Goal: Communication & Community: Answer question/provide support

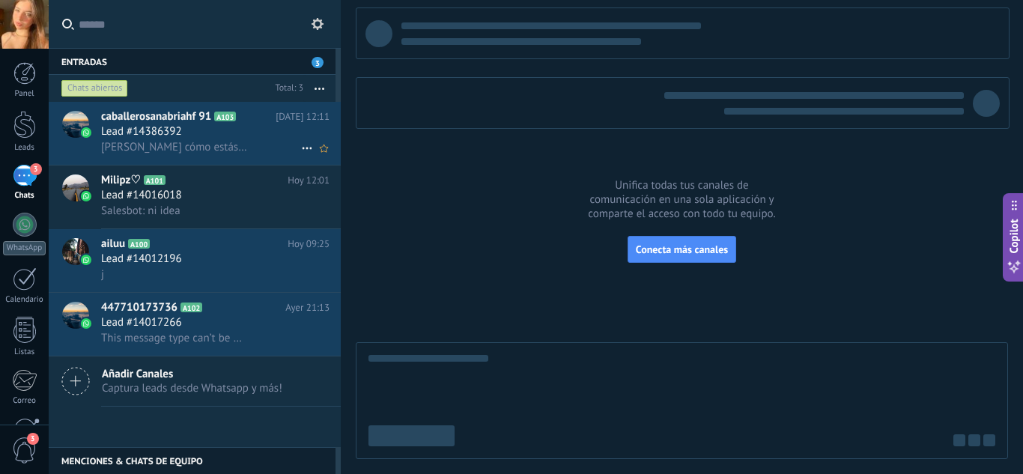
click at [204, 142] on span "[PERSON_NAME] cómo estás sobrina soy huguito tu tio" at bounding box center [174, 147] width 146 height 14
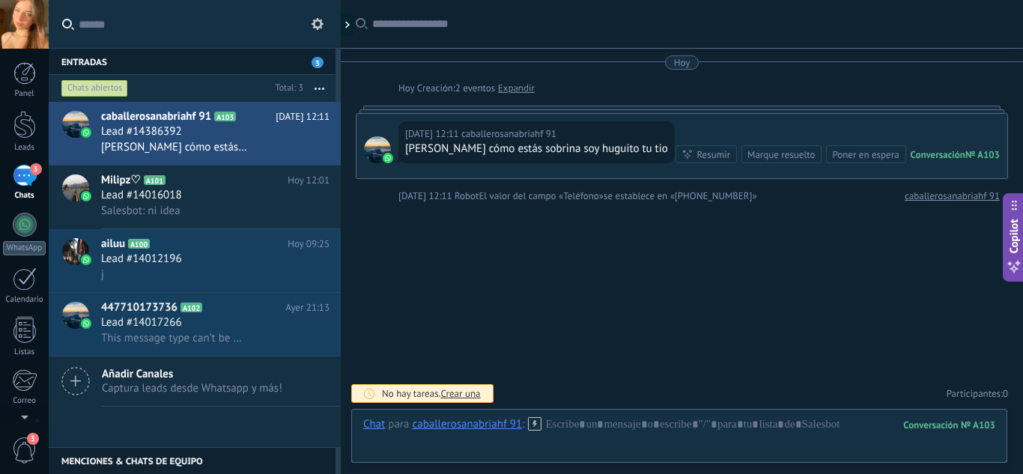
click at [916, 148] on div "Conversación" at bounding box center [938, 154] width 55 height 13
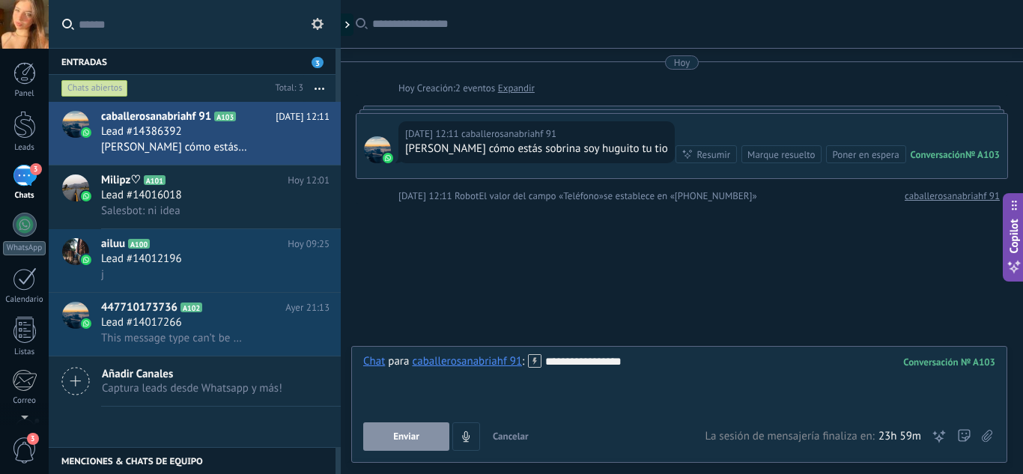
click at [405, 438] on span "Enviar" at bounding box center [406, 437] width 26 height 10
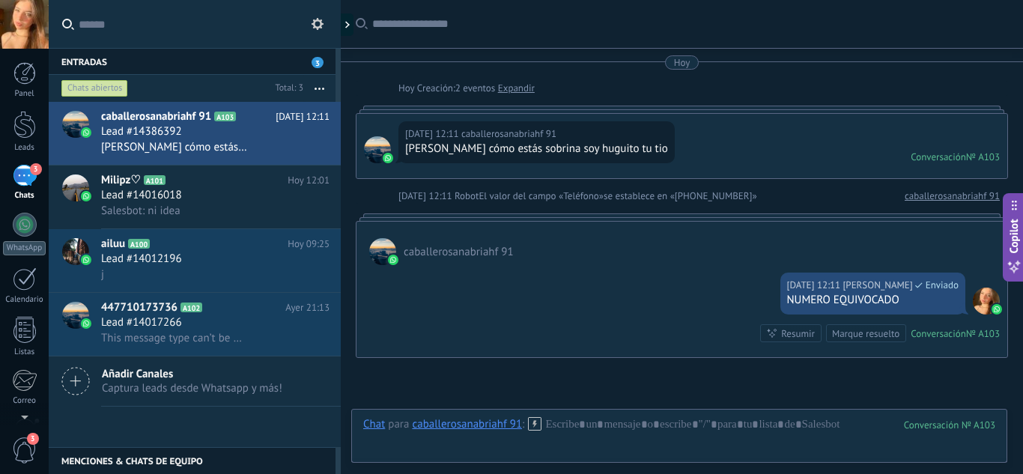
scroll to position [145, 0]
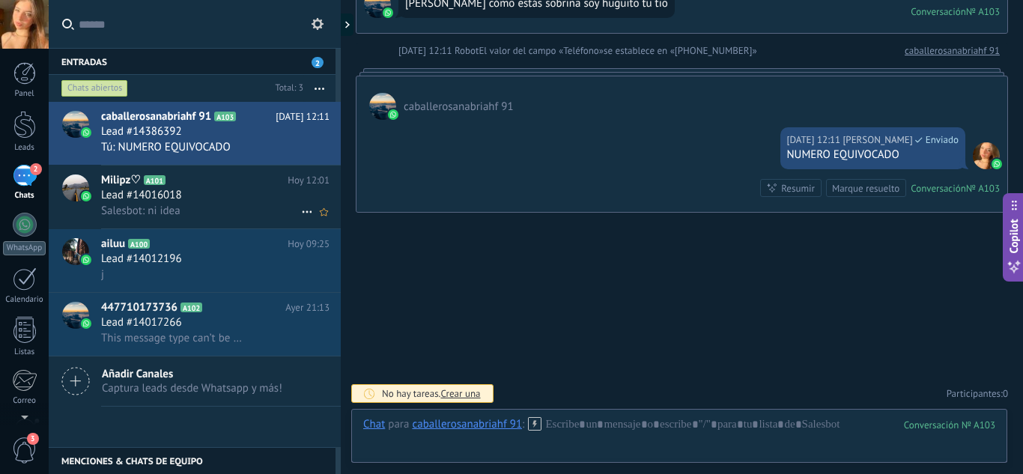
click at [184, 184] on h2 "Milipz♡ A101" at bounding box center [194, 180] width 187 height 15
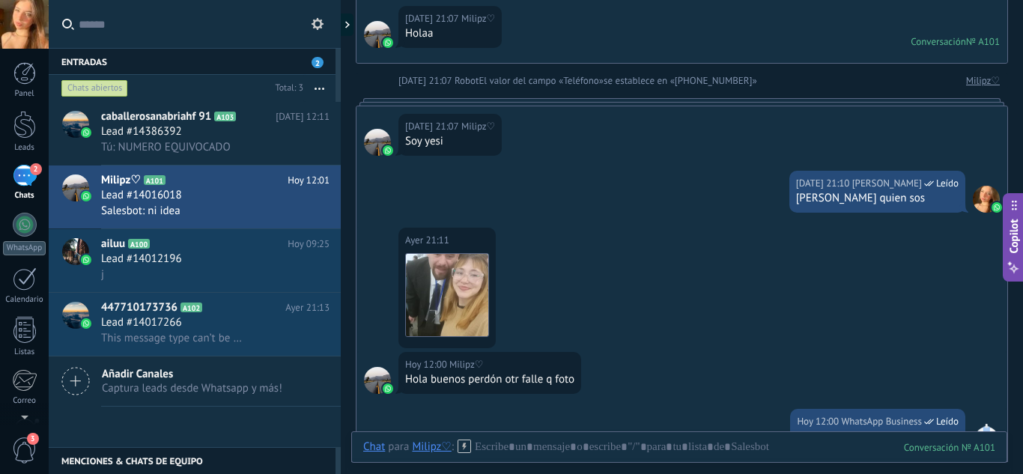
scroll to position [112, 0]
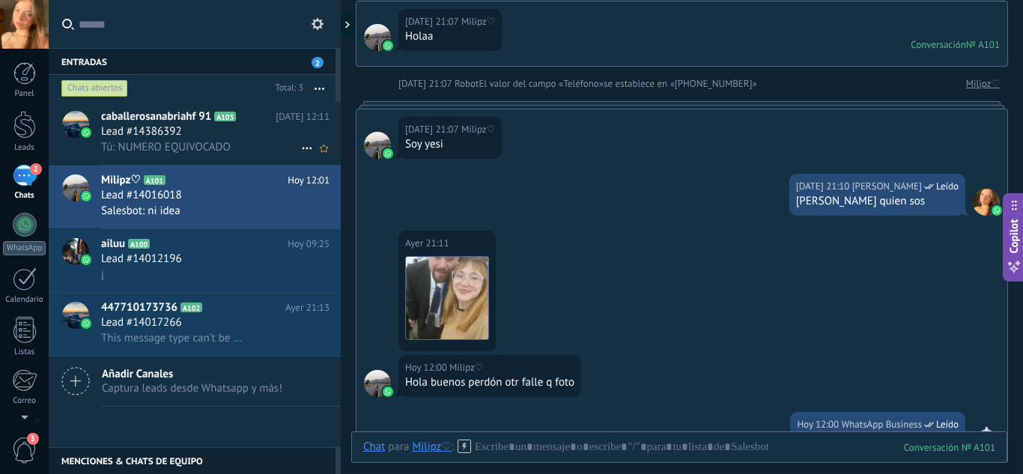
click at [240, 121] on h2 "caballerosanabriahf 91 A103" at bounding box center [188, 116] width 175 height 15
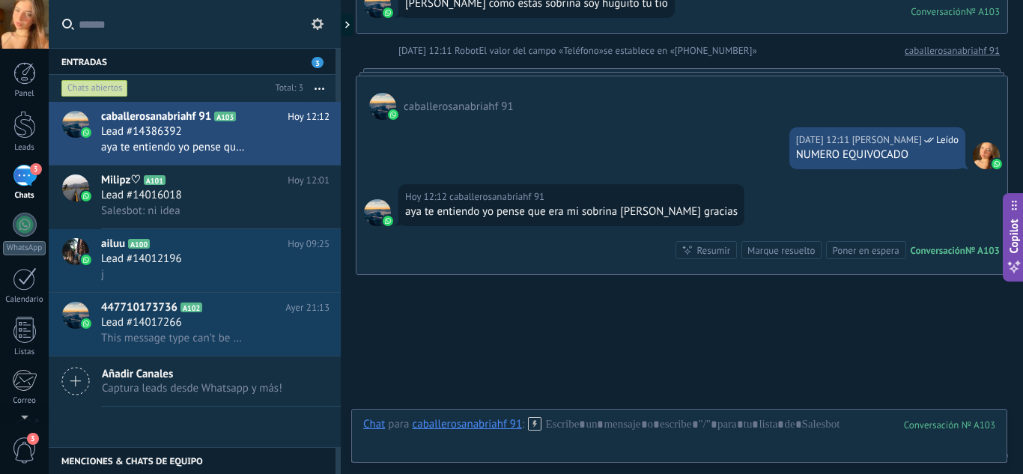
scroll to position [208, 0]
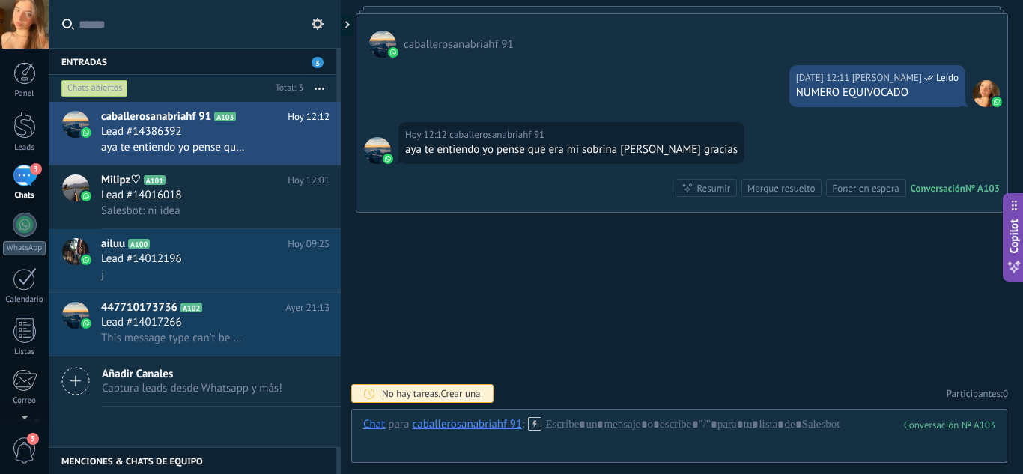
click at [938, 173] on div "Hoy 12:12 caballerosanabriahf 91 aya te entiendo yo pense que era mi sobrina Ya…" at bounding box center [682, 167] width 651 height 90
click at [931, 192] on div "Conversación" at bounding box center [938, 188] width 55 height 13
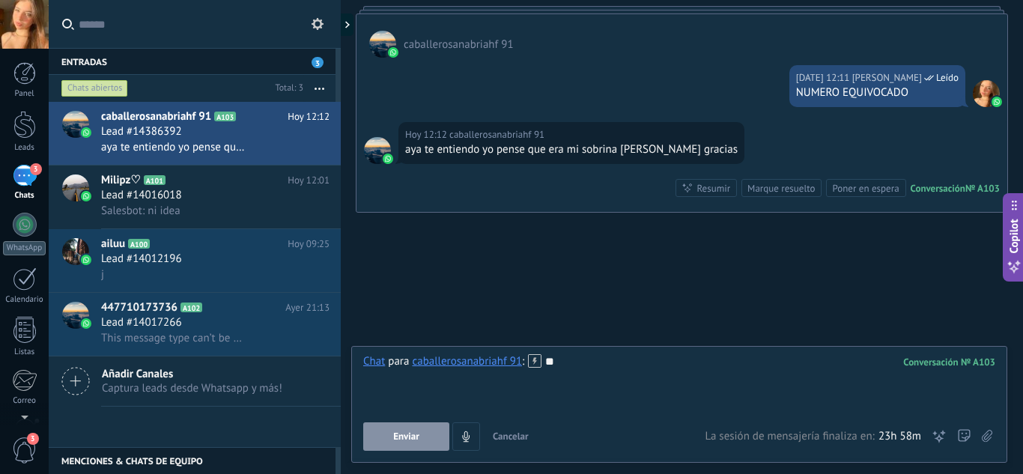
click at [402, 438] on span "Enviar" at bounding box center [406, 437] width 26 height 10
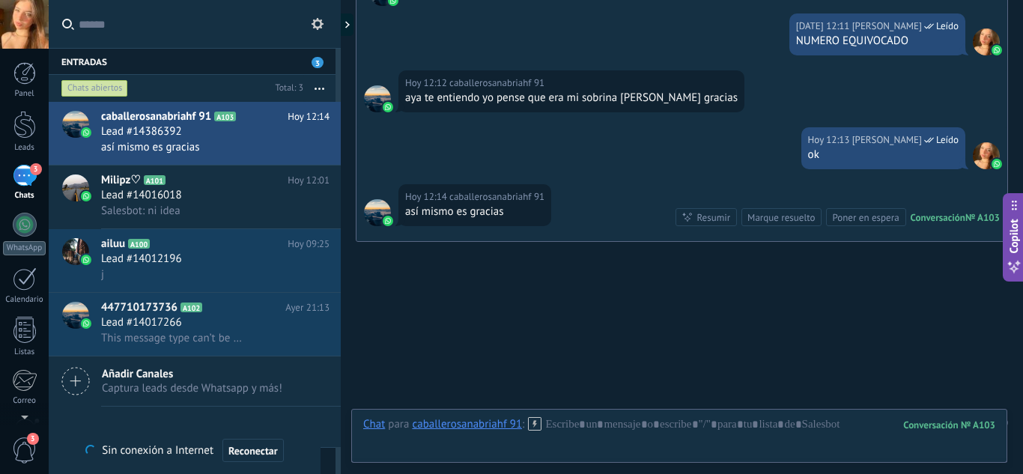
scroll to position [288, 0]
